Goal: Transaction & Acquisition: Purchase product/service

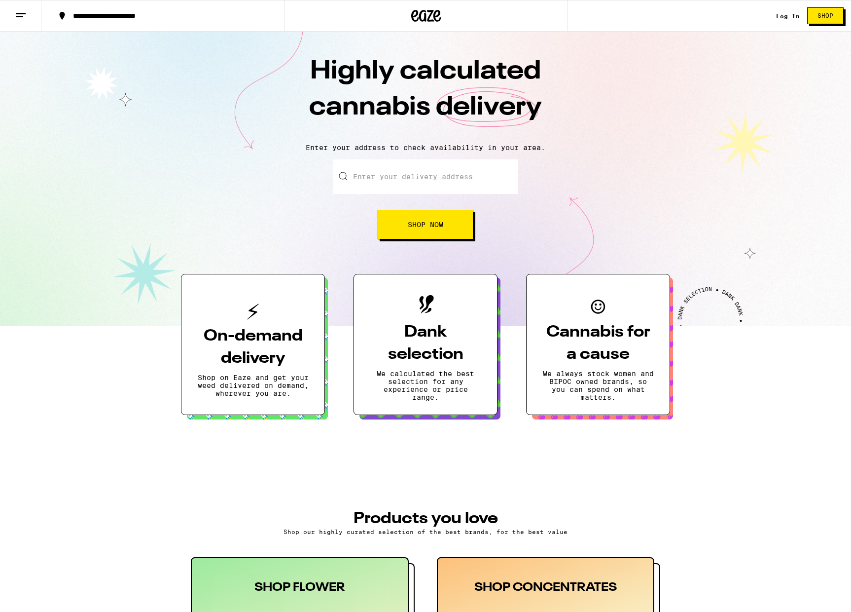
click at [409, 187] on input "Enter your delivery address" at bounding box center [425, 176] width 185 height 35
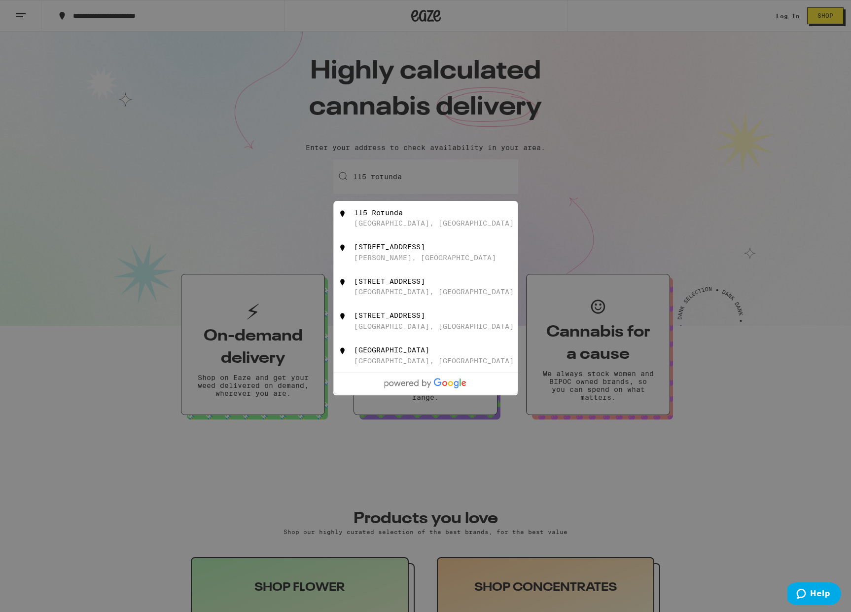
click at [404, 219] on div "[GEOGRAPHIC_DATA], [GEOGRAPHIC_DATA]" at bounding box center [442, 218] width 176 height 19
type input "115 Rotunda, [GEOGRAPHIC_DATA], [GEOGRAPHIC_DATA]"
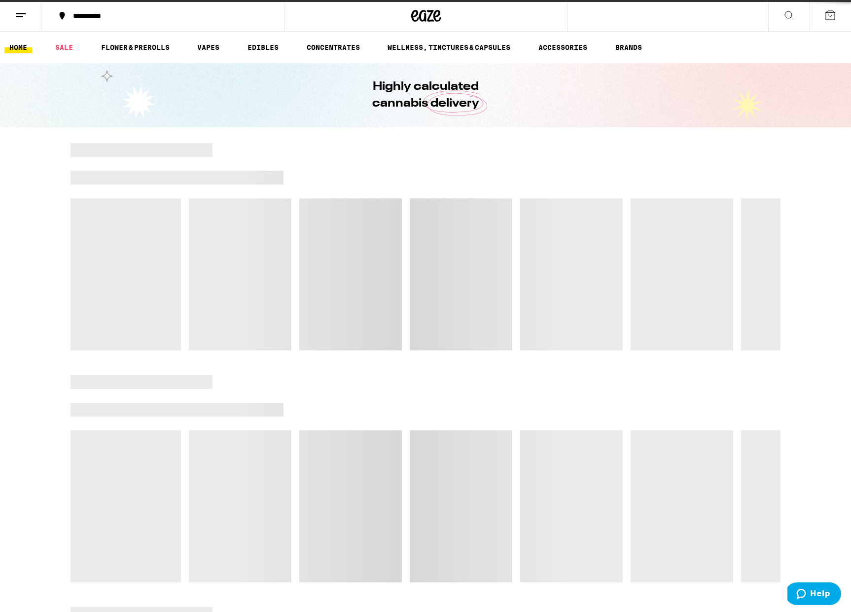
click at [428, 323] on div at bounding box center [426, 246] width 710 height 207
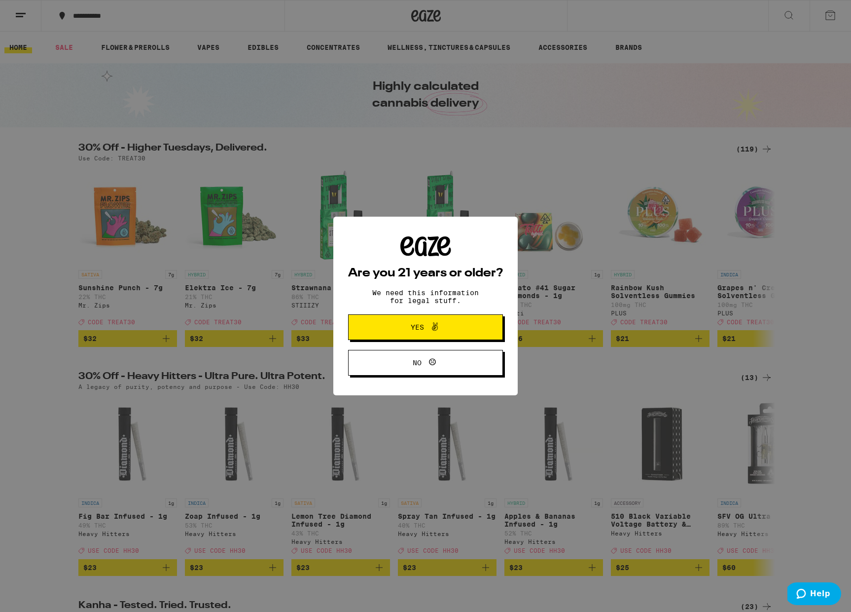
click at [415, 330] on span "Yes" at bounding box center [417, 327] width 13 height 7
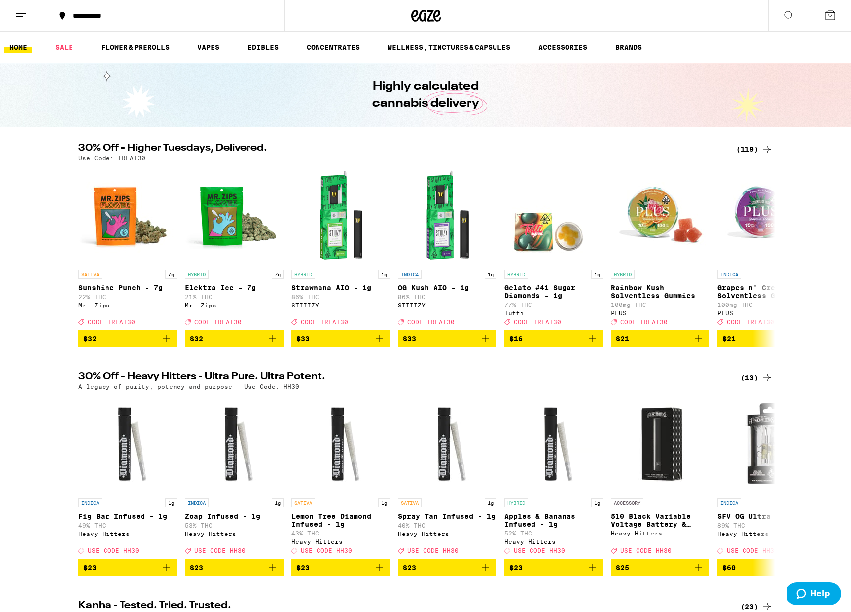
click at [794, 11] on icon at bounding box center [789, 15] width 12 height 12
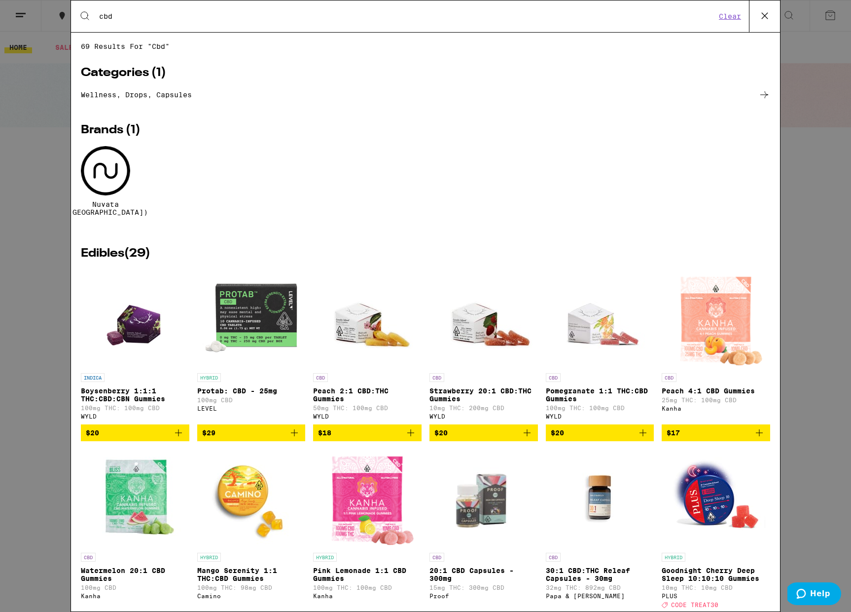
type input "cbd"
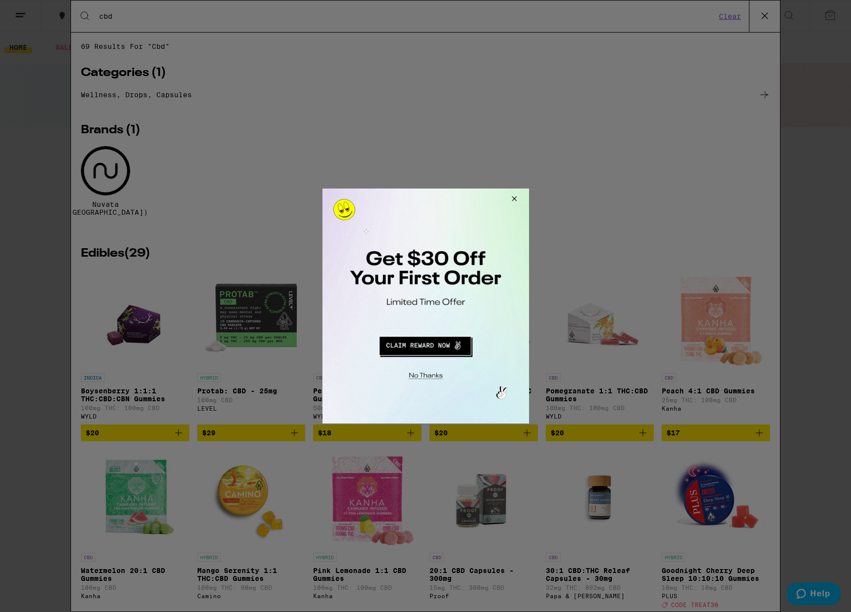
click at [509, 199] on button "Close Modal" at bounding box center [512, 200] width 27 height 24
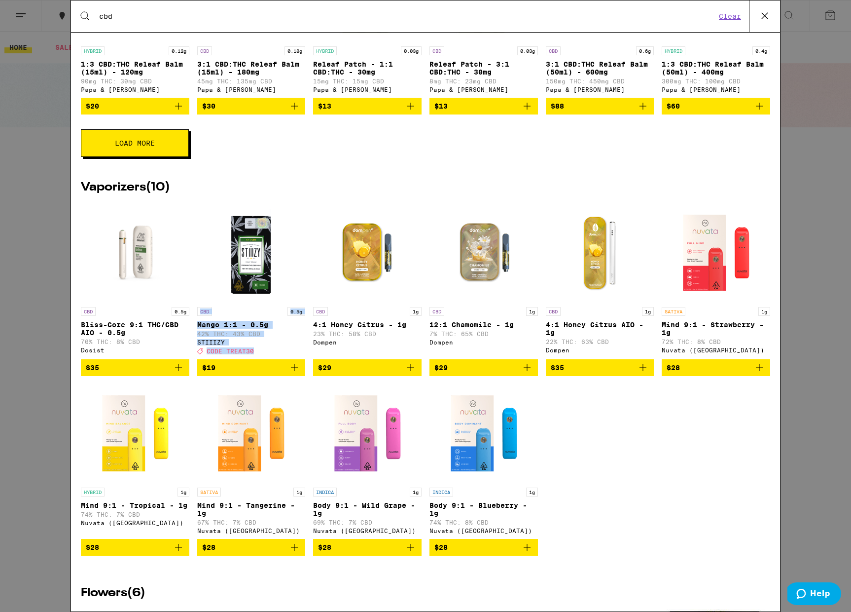
scroll to position [995, 0]
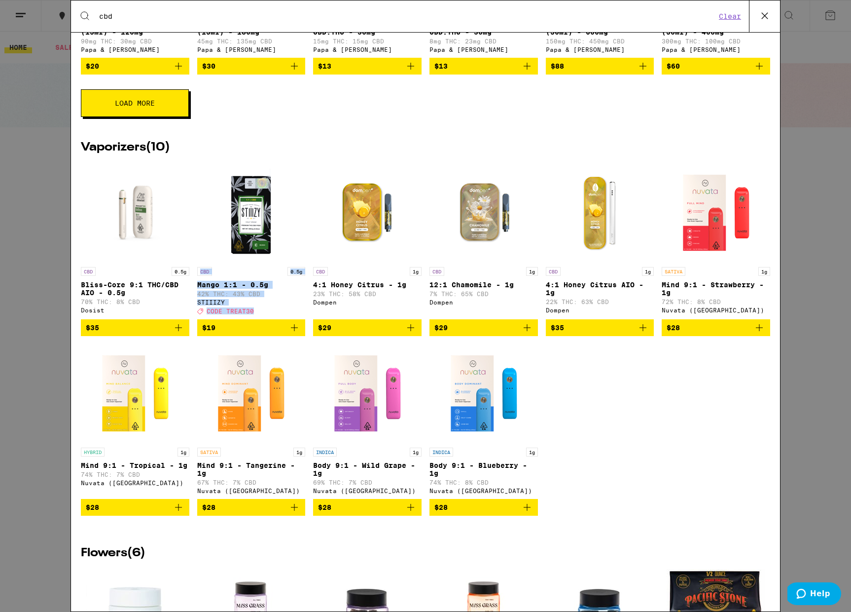
click at [597, 333] on span "$35" at bounding box center [600, 328] width 99 height 12
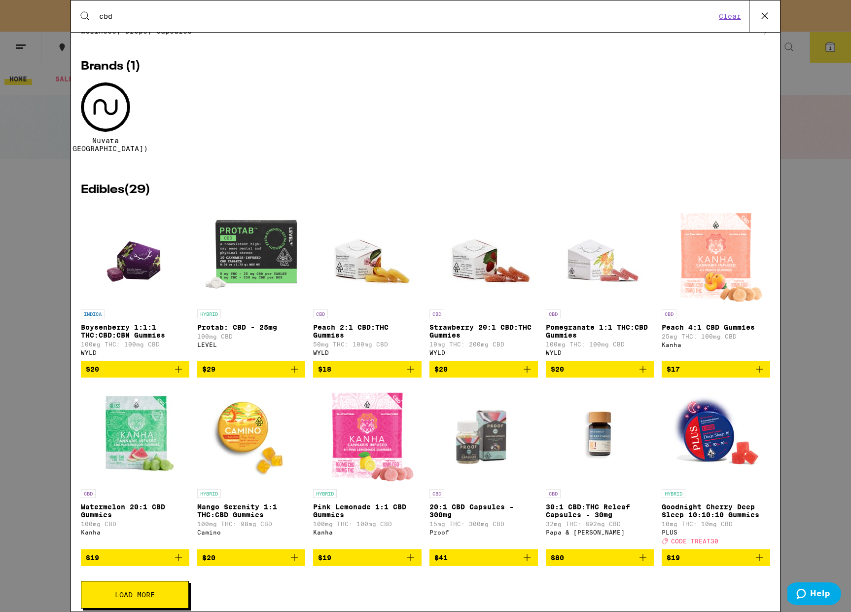
scroll to position [35, 0]
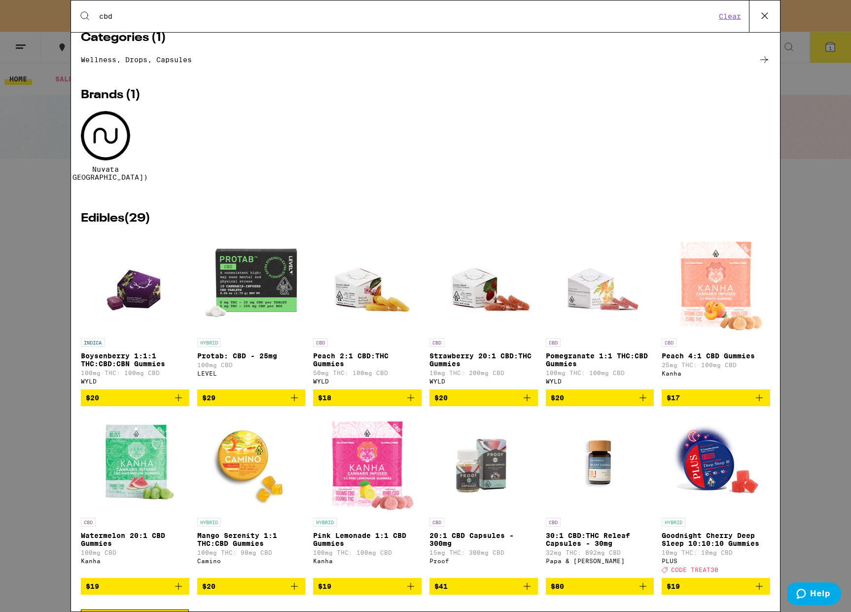
click at [761, 397] on icon "Add to bag" at bounding box center [760, 398] width 12 height 12
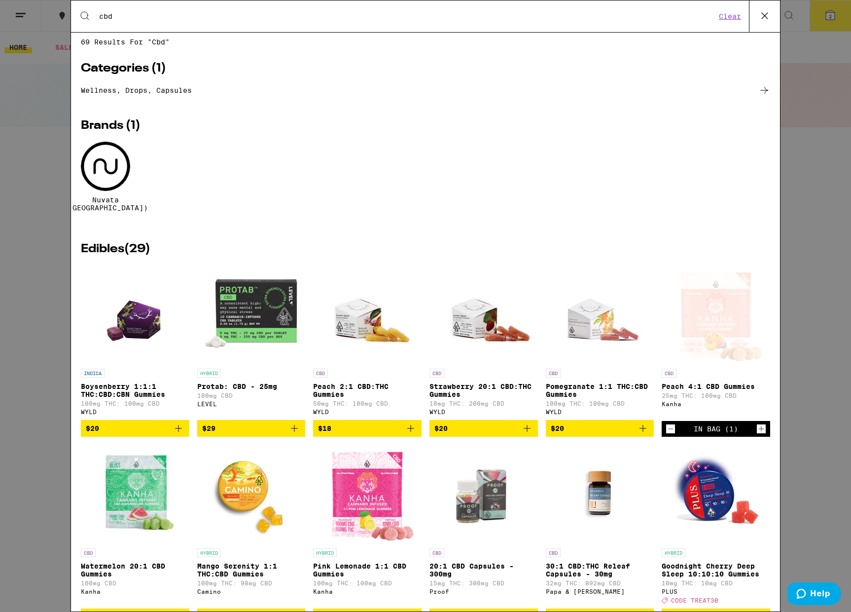
scroll to position [0, 0]
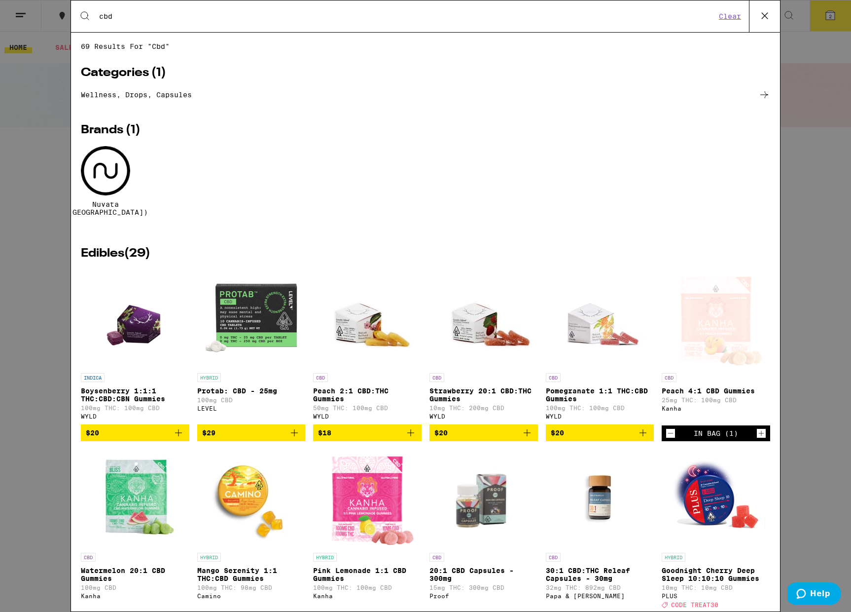
click at [763, 15] on icon at bounding box center [765, 15] width 15 height 15
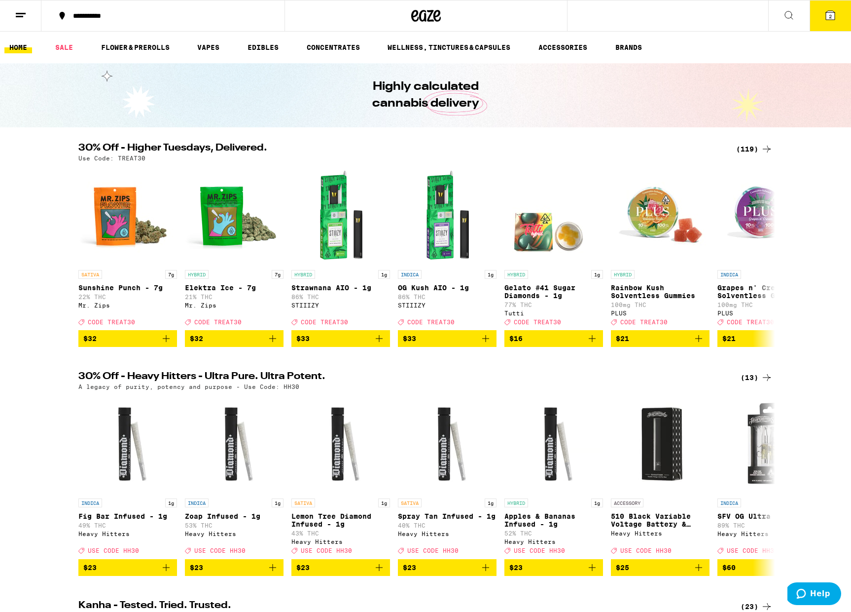
click at [834, 18] on icon at bounding box center [830, 15] width 9 height 9
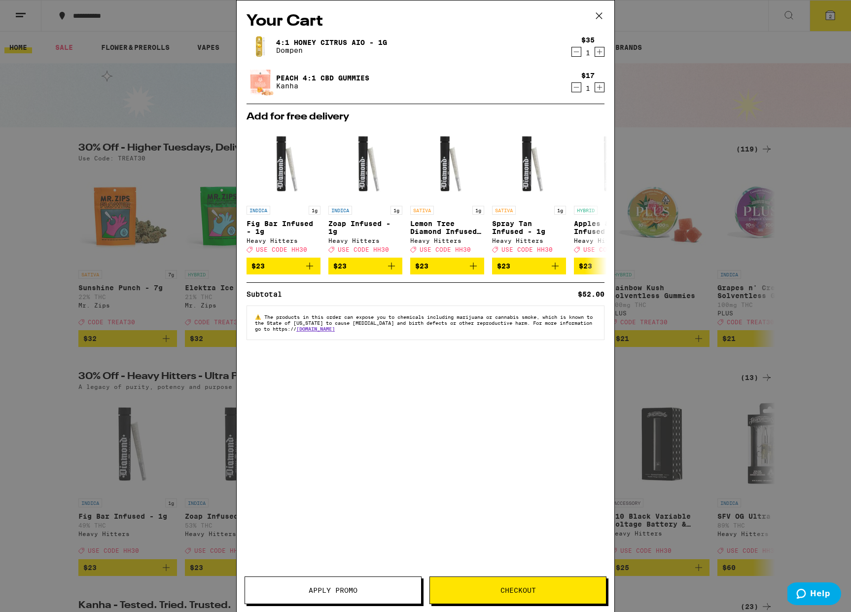
click at [520, 591] on span "Checkout" at bounding box center [519, 589] width 36 height 7
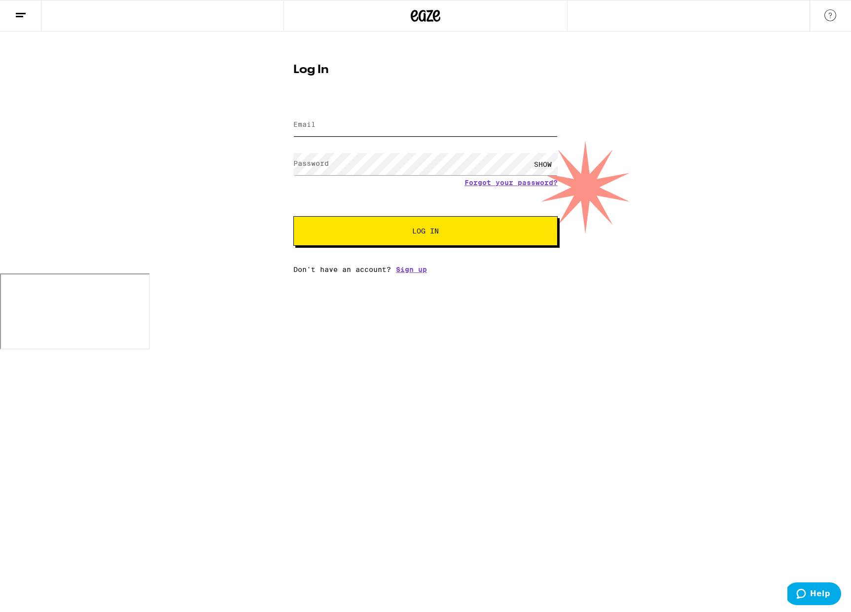
type input "[EMAIL_ADDRESS][DOMAIN_NAME]"
click at [406, 230] on span "Log In" at bounding box center [425, 230] width 184 height 7
